Goal: Browse casually

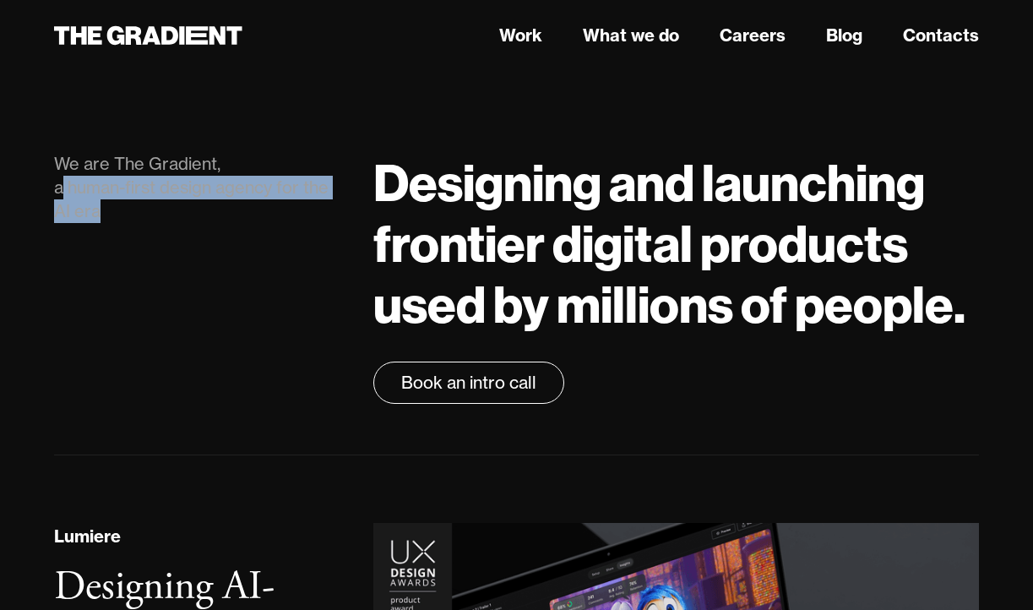
drag, startPoint x: 60, startPoint y: 188, endPoint x: 123, endPoint y: 224, distance: 71.9
click at [123, 224] on div "We are The Gradient, a human-first design agency for the AI era" at bounding box center [196, 278] width 319 height 252
click at [122, 224] on div "We are The Gradient, a human-first design agency for the AI era" at bounding box center [196, 278] width 319 height 252
drag, startPoint x: 97, startPoint y: 210, endPoint x: 50, endPoint y: 170, distance: 62.3
click at [50, 170] on div "We are The Gradient, a human-first design agency for the AI era" at bounding box center [196, 278] width 319 height 252
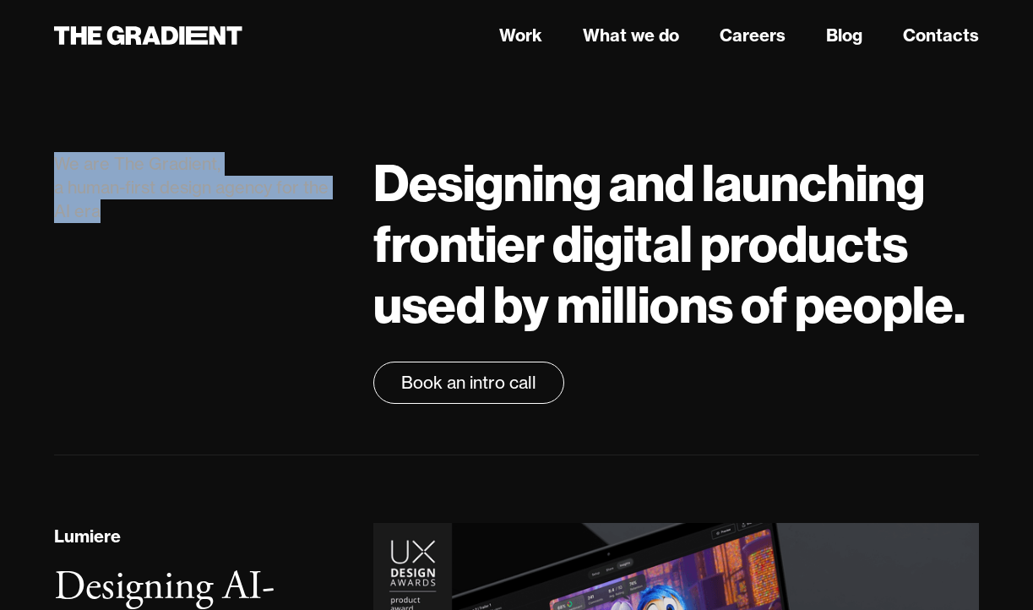
copy div "We are The Gradient, a human-first design agency for the AI era"
